Goal: Task Accomplishment & Management: Use online tool/utility

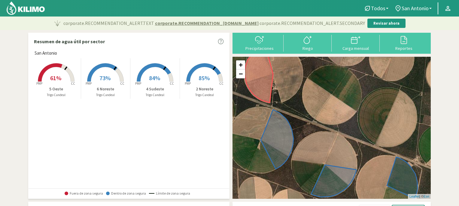
click at [204, 75] on span "85%" at bounding box center [204, 78] width 11 height 8
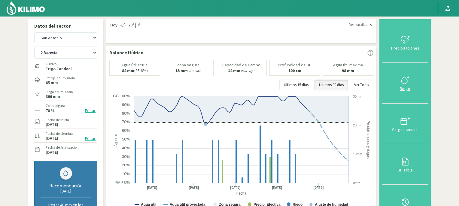
click at [405, 78] on icon at bounding box center [406, 80] width 10 height 10
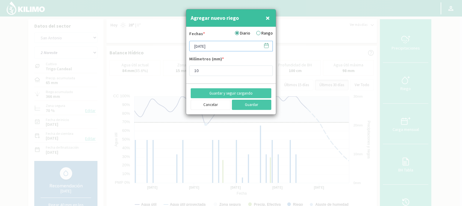
click at [239, 44] on input "[DATE]" at bounding box center [231, 46] width 84 height 11
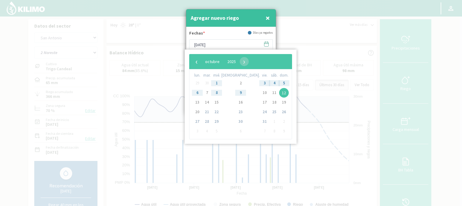
click at [279, 93] on span "12" at bounding box center [284, 93] width 10 height 10
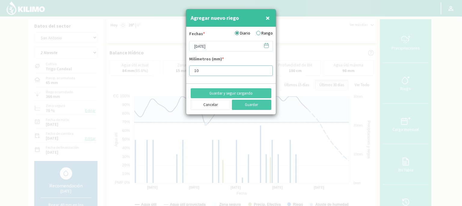
click at [203, 72] on input "10" at bounding box center [231, 71] width 84 height 11
type input "1"
type input "20"
click at [244, 105] on button "Guardar" at bounding box center [252, 105] width 40 height 10
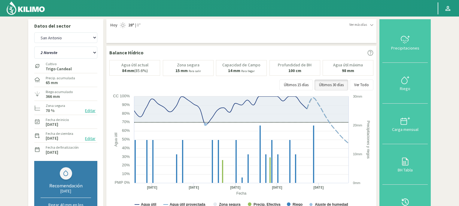
scroll to position [180, 0]
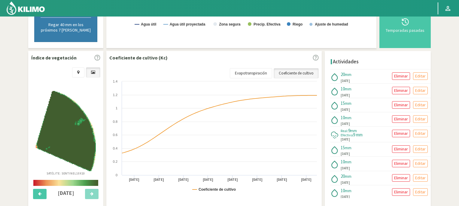
click at [459, 62] on section "Datos del sector [GEOGRAPHIC_DATA][PERSON_NAME] 2 Noreste 4 Sudeste 5 Oeste 6 N…" at bounding box center [229, 27] width 459 height 383
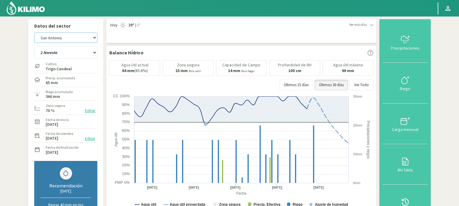
click at [94, 38] on select "San Antonio [GEOGRAPHIC_DATA][PERSON_NAME]" at bounding box center [65, 37] width 63 height 11
click at [95, 52] on select "2 Noreste 4 Sudeste 5 Oeste 6 Noreste" at bounding box center [65, 53] width 63 height 12
select select "1: Object"
click at [34, 47] on select "2 Noreste 4 Sudeste 5 Oeste 6 Noreste" at bounding box center [65, 53] width 63 height 12
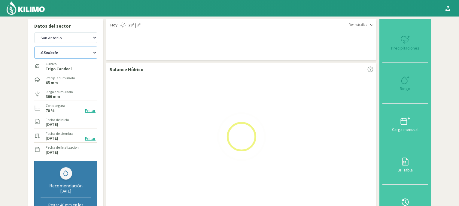
select select "2: Object"
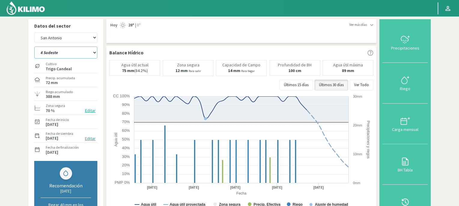
click at [95, 52] on select "2 Noreste 4 Sudeste 5 Oeste 6 Noreste" at bounding box center [65, 53] width 63 height 12
select select "7: Object"
click at [34, 47] on select "2 Noreste 4 Sudeste 5 Oeste 6 Noreste" at bounding box center [65, 53] width 63 height 12
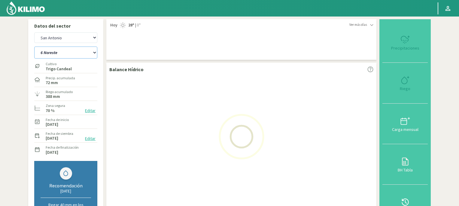
select select "4: Object"
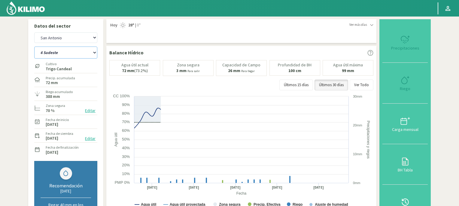
select select "11: Object"
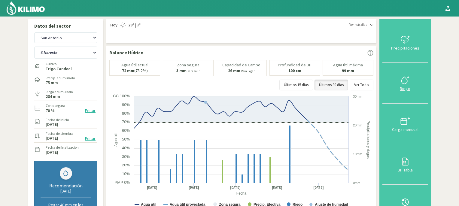
click at [412, 82] on div at bounding box center [405, 80] width 42 height 10
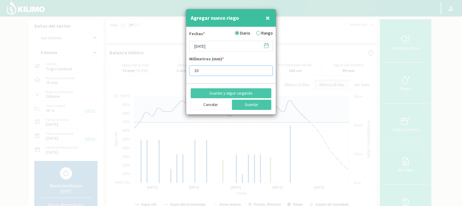
click at [204, 69] on input "20" at bounding box center [231, 71] width 84 height 11
type input "2"
type input "10"
click at [243, 107] on button "Guardar" at bounding box center [252, 105] width 40 height 10
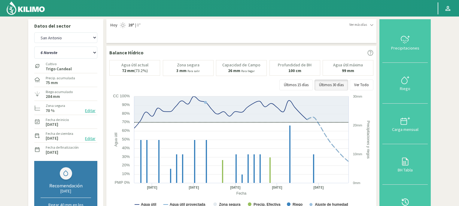
click at [34, 10] on img at bounding box center [25, 8] width 39 height 14
